Goal: Task Accomplishment & Management: Use online tool/utility

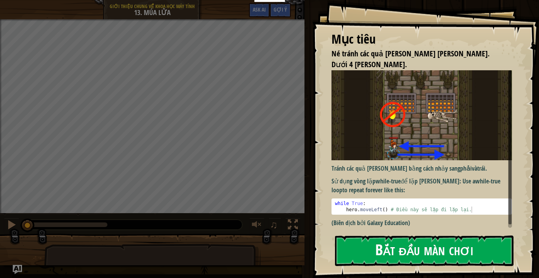
click at [452, 254] on button "Bắt đầu màn chơi" at bounding box center [424, 251] width 179 height 31
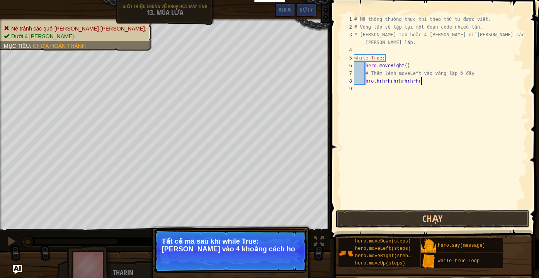
scroll to position [3, 5]
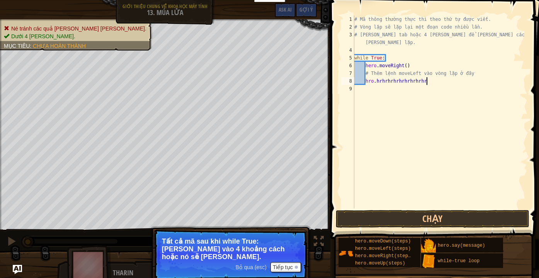
click at [427, 80] on div "# Mã thông thường thực thi theo thứ tự được viết. # Vòng lặp sẽ lặp lại một đoạ…" at bounding box center [440, 119] width 175 height 209
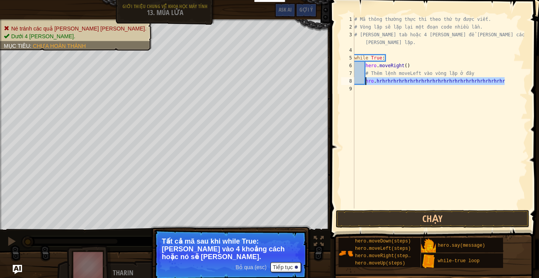
drag, startPoint x: 504, startPoint y: 80, endPoint x: 367, endPoint y: 79, distance: 137.2
click at [367, 79] on div "# Mã thông thường thực thi theo thứ tự được viết. # Vòng lặp sẽ lặp lại một đoạ…" at bounding box center [440, 119] width 175 height 209
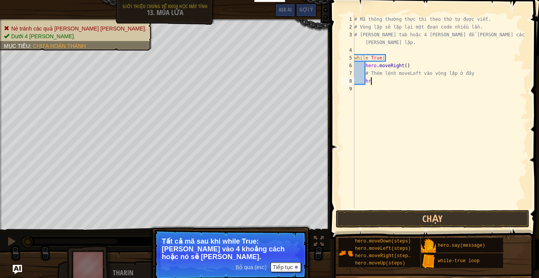
type textarea "h"
type textarea "hero.moveLeft()"
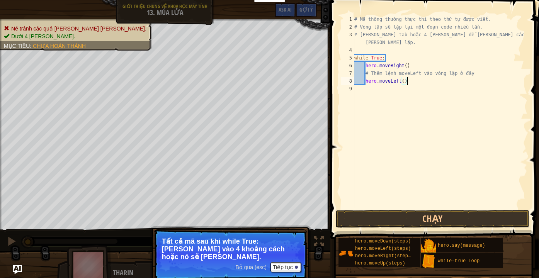
scroll to position [3, 0]
click at [444, 222] on button "Chạy" at bounding box center [433, 219] width 194 height 18
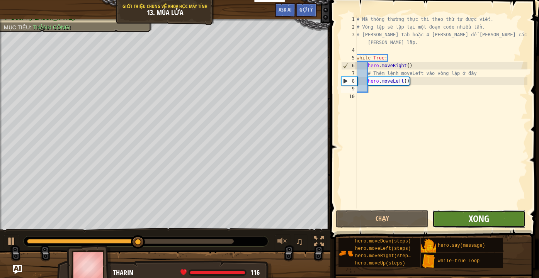
click at [486, 215] on span "Xong" at bounding box center [479, 219] width 20 height 12
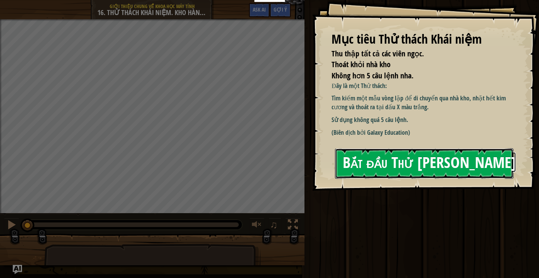
click at [399, 171] on button "Bắt đầu Thử Thách Khái Niệm" at bounding box center [424, 163] width 179 height 31
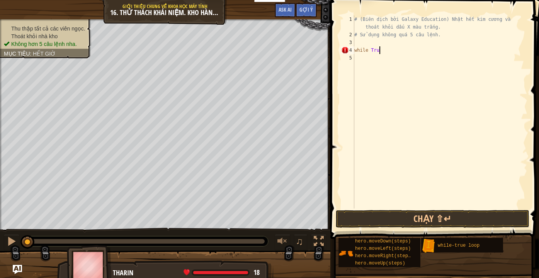
scroll to position [3, 2]
type textarea "while True:"
type textarea "hero.moveUp(2)"
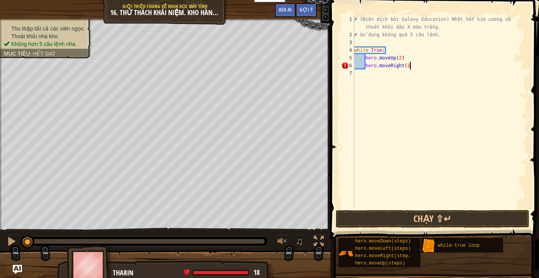
type textarea "hero.moveRight(2)"
type textarea "hero.moveDown()"
type textarea "hero.moveLeft()"
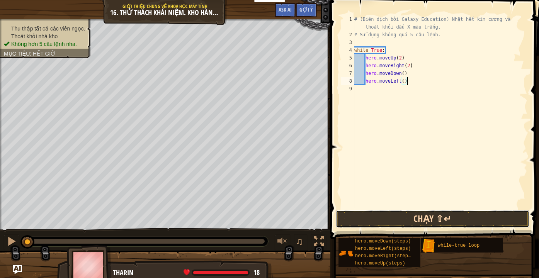
click at [408, 212] on button "Chạy ⇧↵" at bounding box center [433, 219] width 194 height 18
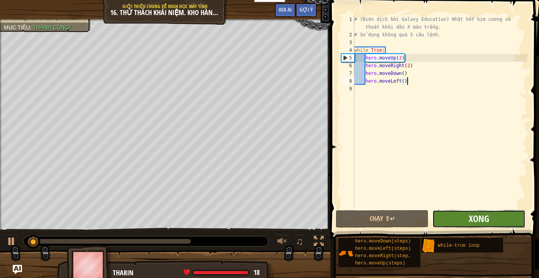
click at [478, 219] on span "Xong" at bounding box center [479, 219] width 20 height 12
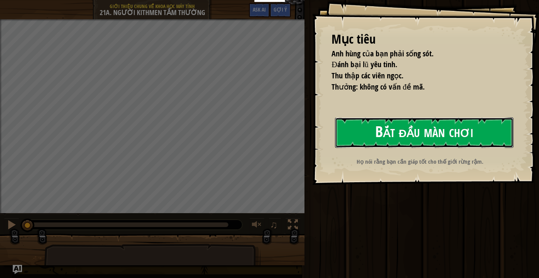
click at [359, 138] on button "Bắt đầu màn chơi" at bounding box center [424, 132] width 179 height 31
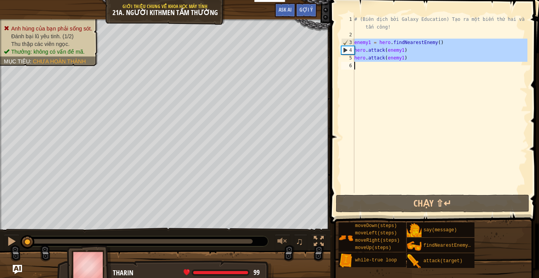
drag, startPoint x: 352, startPoint y: 41, endPoint x: 396, endPoint y: 65, distance: 49.8
click at [396, 65] on div "1 2 3 4 5 6 # (Biên dịch bởi Galaxy Education) Tạo ra một biến thứ hai và tấn c…" at bounding box center [434, 104] width 188 height 178
type textarea "hero.attack(enemy1)"
click at [388, 100] on div "# (Biên dịch bởi Galaxy Education) Tạo ra một biến thứ hai và tấn công! enemy1 …" at bounding box center [440, 115] width 175 height 201
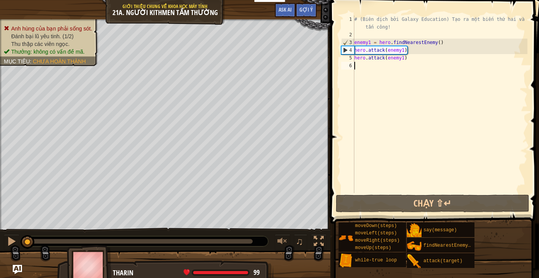
paste textarea "enemy1 = hero.findNearestEnemy()"
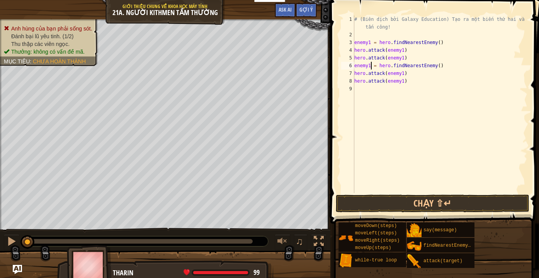
click at [370, 66] on div "# (Biên dịch bởi Galaxy Education) Tạo ra một biến thứ hai và tấn công! enemy1 …" at bounding box center [440, 115] width 175 height 201
type textarea "hero.attack(enemy2)"
click at [456, 206] on button "Chạy ⇧↵" at bounding box center [433, 204] width 194 height 18
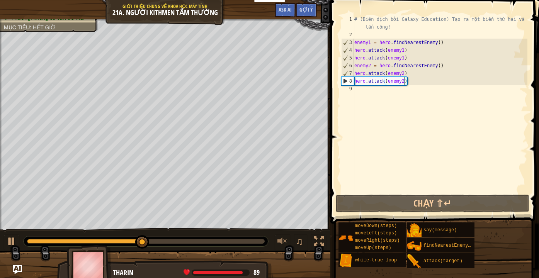
click at [359, 94] on div "# (Biên dịch bởi Galaxy Education) Tạo ra một biến thứ hai và tấn công! enemy1 …" at bounding box center [440, 115] width 175 height 201
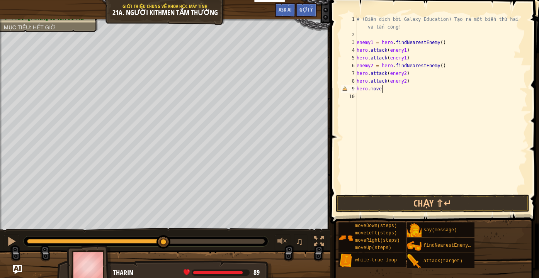
scroll to position [3, 2]
type textarea "hero.moveRight()"
type textarea "hero.moveDown()"
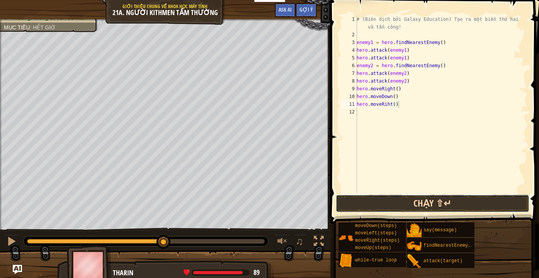
click at [441, 203] on button "Chạy ⇧↵" at bounding box center [433, 204] width 194 height 18
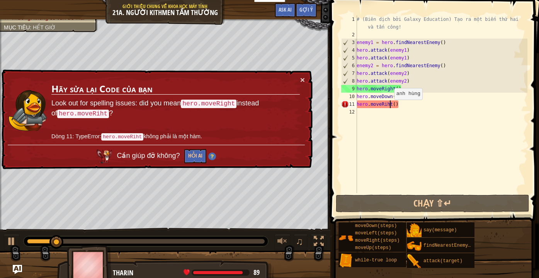
click at [390, 107] on div "# (Biên dịch bởi Galaxy Education) Tạo ra một biến thứ hai và tấn công! enemy1 …" at bounding box center [441, 115] width 172 height 201
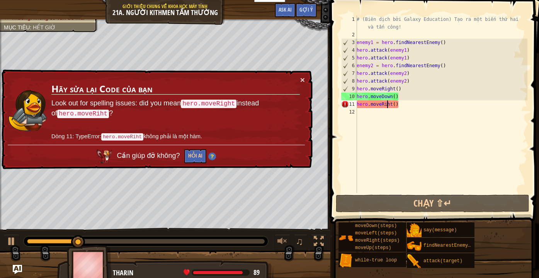
scroll to position [3, 3]
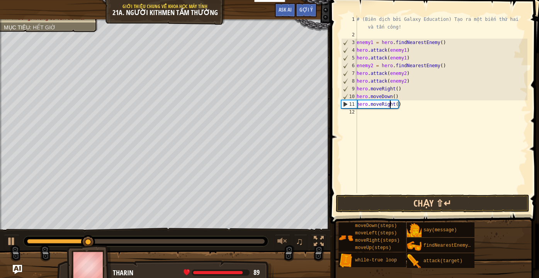
type textarea "hero.moveRight()"
click at [472, 205] on button "Chạy ⇧↵" at bounding box center [433, 204] width 194 height 18
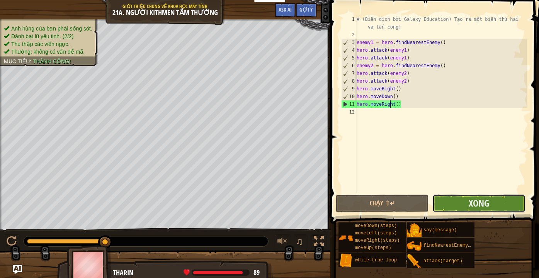
click at [502, 211] on button "Xong" at bounding box center [478, 204] width 93 height 18
